Goal: Information Seeking & Learning: Learn about a topic

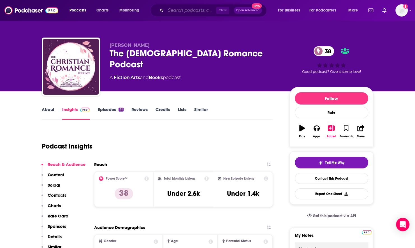
click at [188, 9] on input "Search podcasts, credits, & more..." at bounding box center [191, 10] width 50 height 9
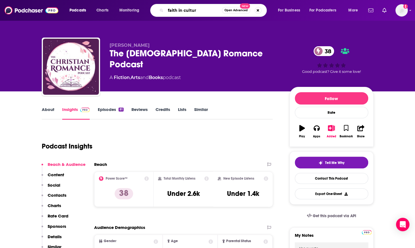
type input "faith in culture"
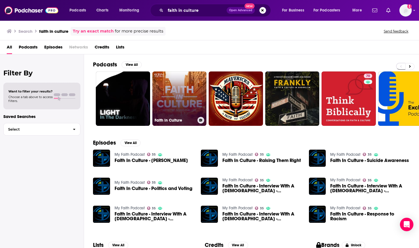
click at [174, 110] on link "Faith in Culture" at bounding box center [179, 98] width 54 height 54
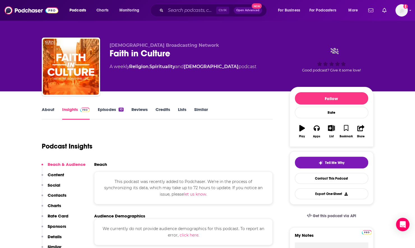
click at [43, 113] on link "About" at bounding box center [48, 113] width 13 height 13
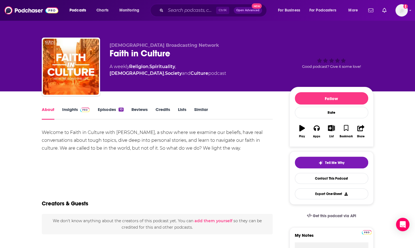
click at [68, 109] on link "Insights" at bounding box center [76, 113] width 28 height 13
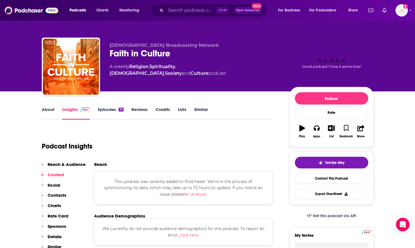
click at [48, 112] on link "About" at bounding box center [48, 113] width 13 height 13
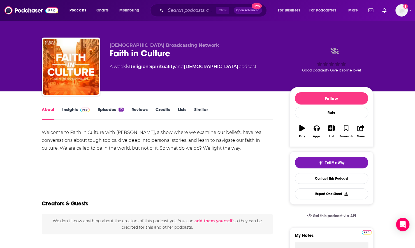
click at [74, 108] on link "Insights" at bounding box center [76, 113] width 28 height 13
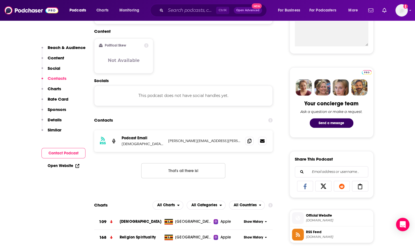
scroll to position [196, 0]
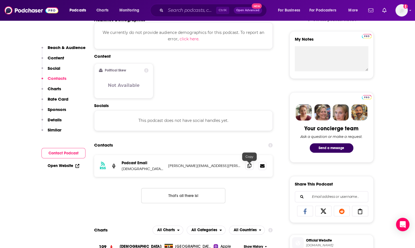
click at [251, 167] on icon at bounding box center [249, 165] width 4 height 4
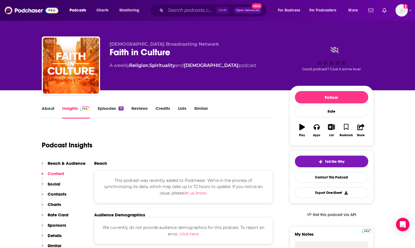
scroll to position [0, 0]
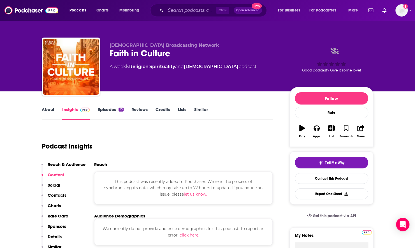
click at [46, 111] on link "About" at bounding box center [48, 113] width 13 height 13
